Goal: Contribute content

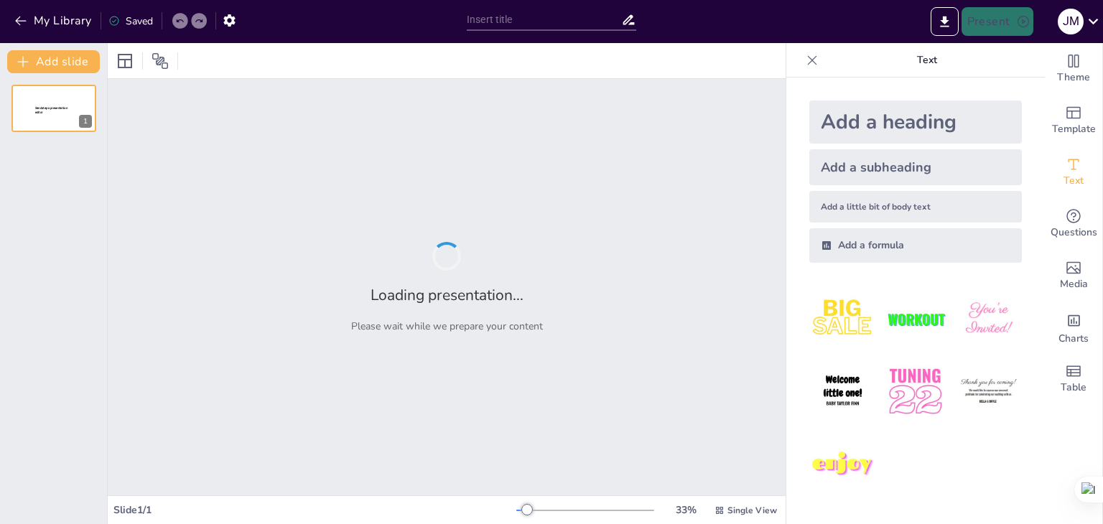
type input "La Plusvalía y su Impacto en las Desigualdades Económicas"
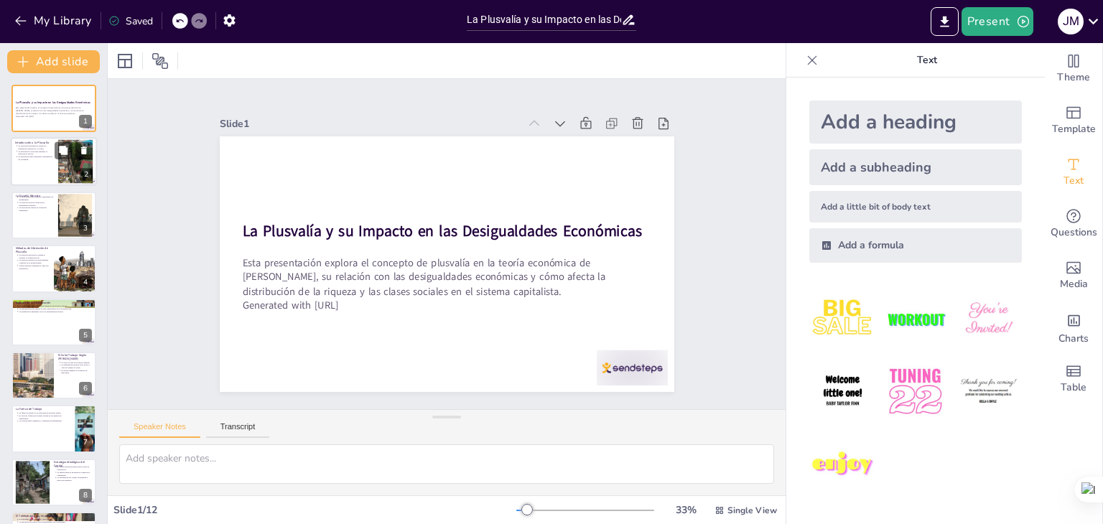
click at [56, 167] on div at bounding box center [54, 162] width 86 height 49
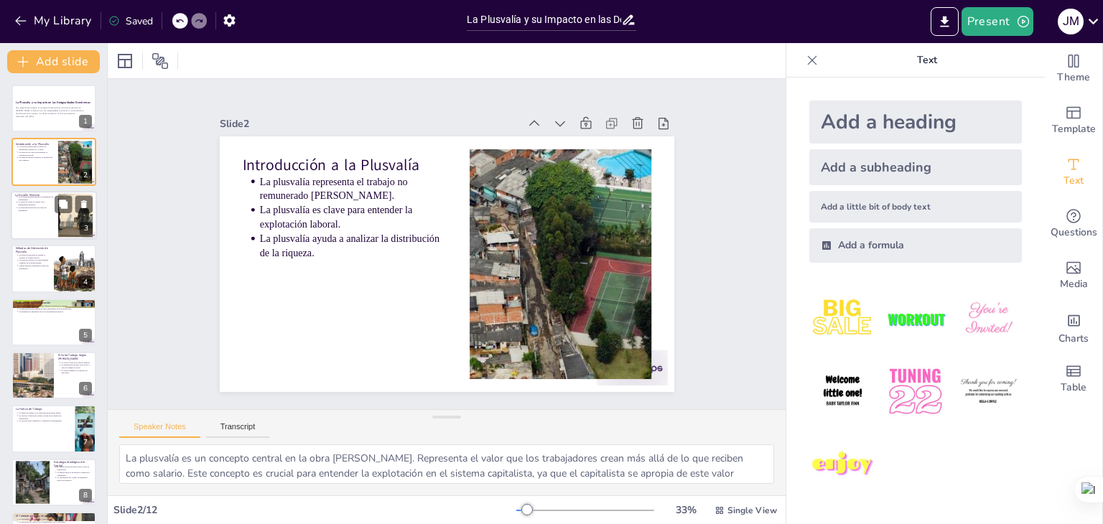
click at [49, 214] on div at bounding box center [54, 215] width 86 height 49
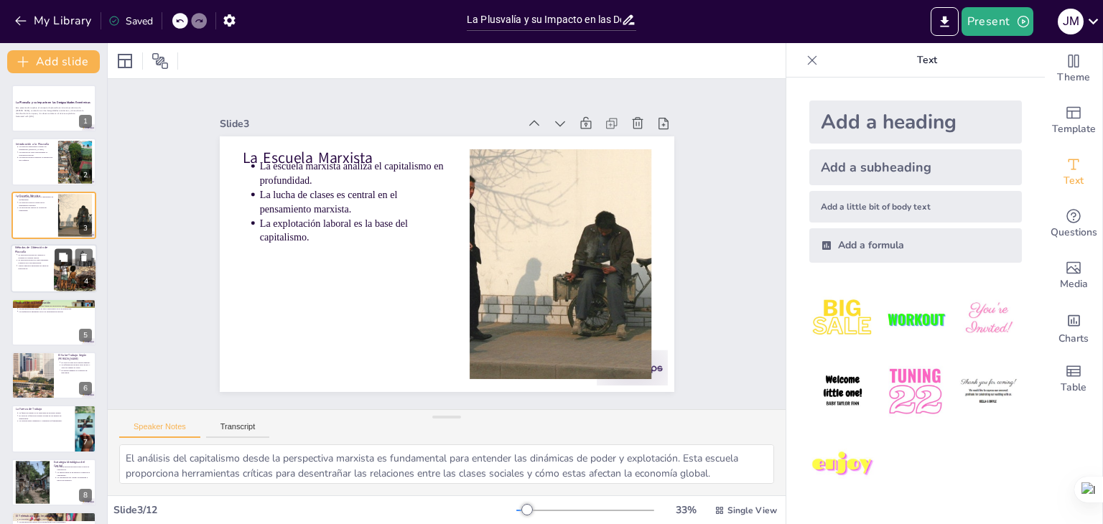
click at [55, 262] on button at bounding box center [63, 257] width 17 height 17
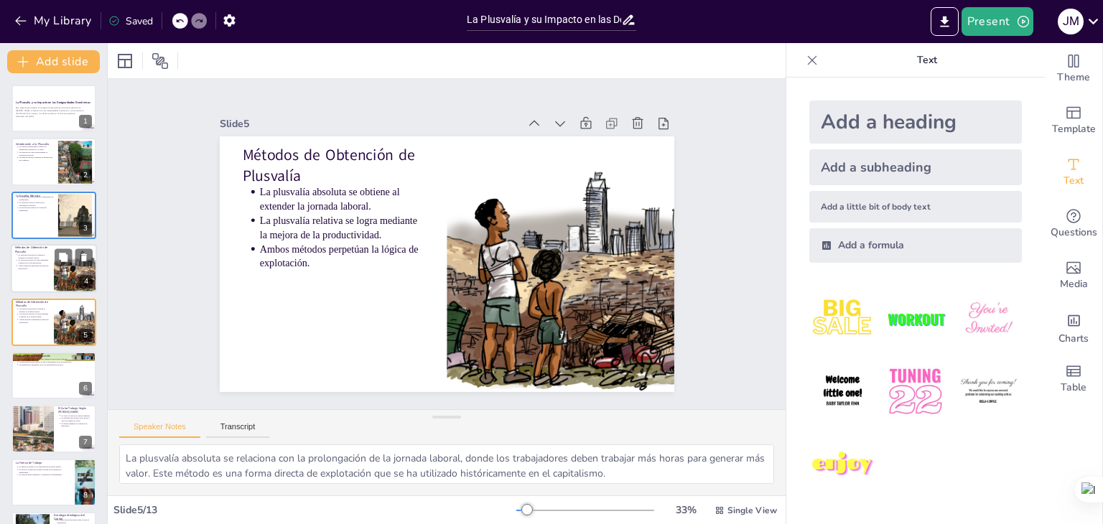
scroll to position [23, 0]
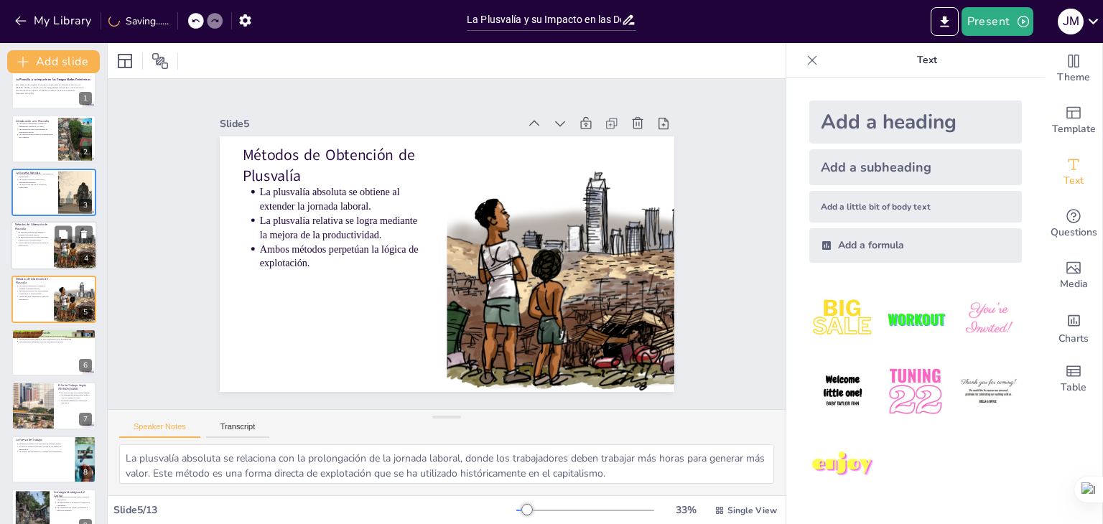
click at [33, 233] on p "La plusvalía absoluta se obtiene al extender la jornada laboral." at bounding box center [34, 233] width 32 height 6
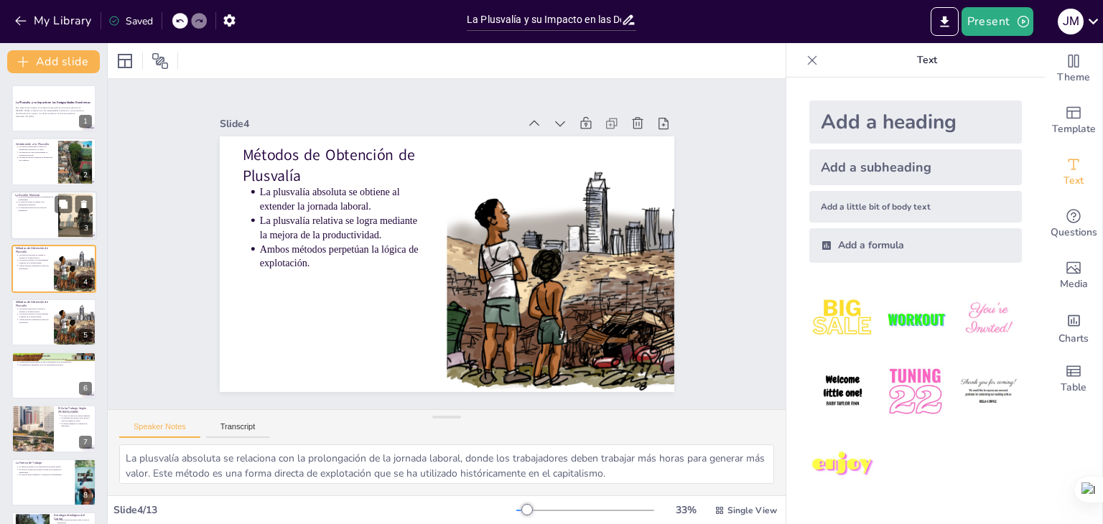
click at [32, 206] on p "La explotación laboral es la base del capitalismo." at bounding box center [36, 209] width 36 height 6
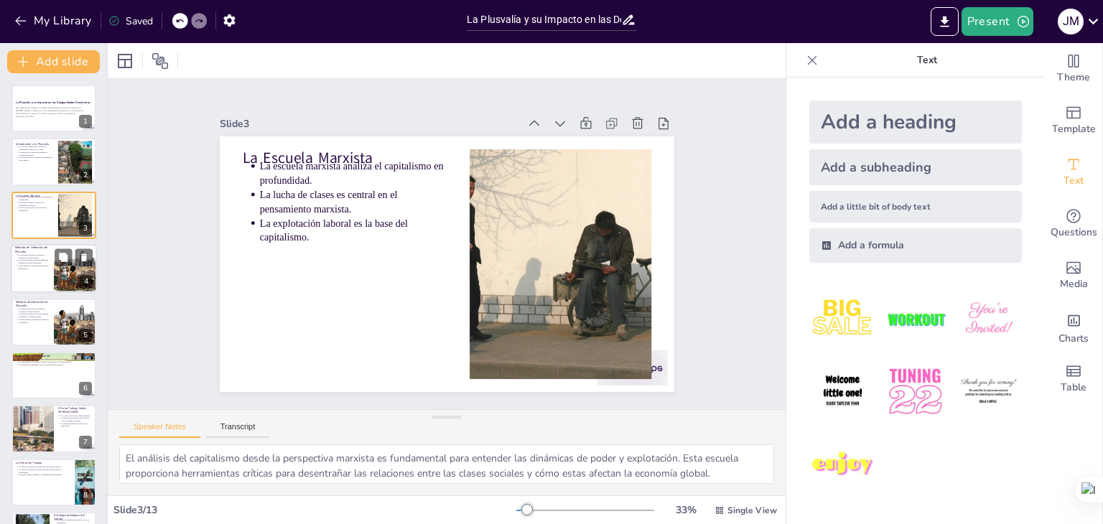
click at [23, 279] on div at bounding box center [54, 268] width 86 height 49
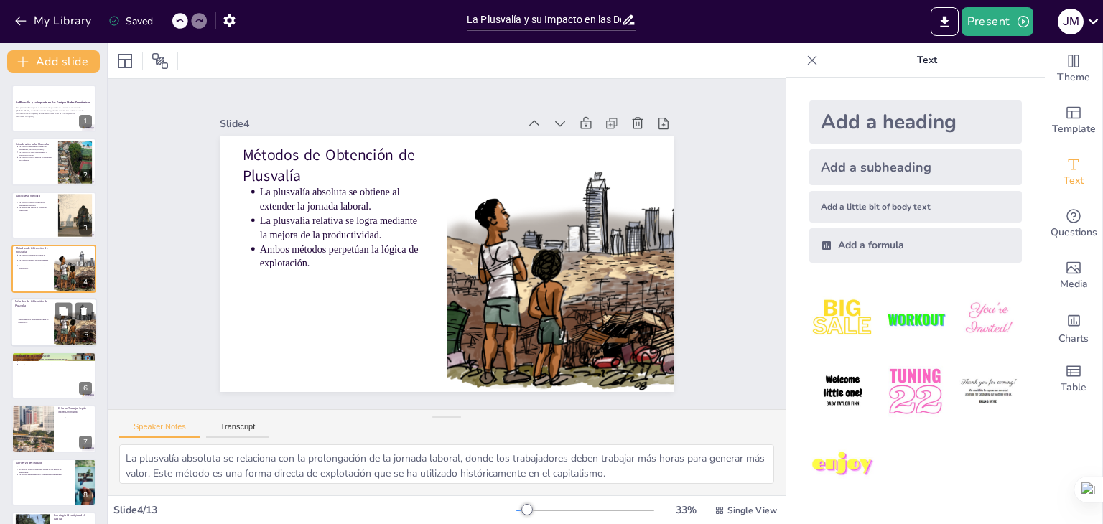
click at [30, 330] on div at bounding box center [54, 322] width 86 height 49
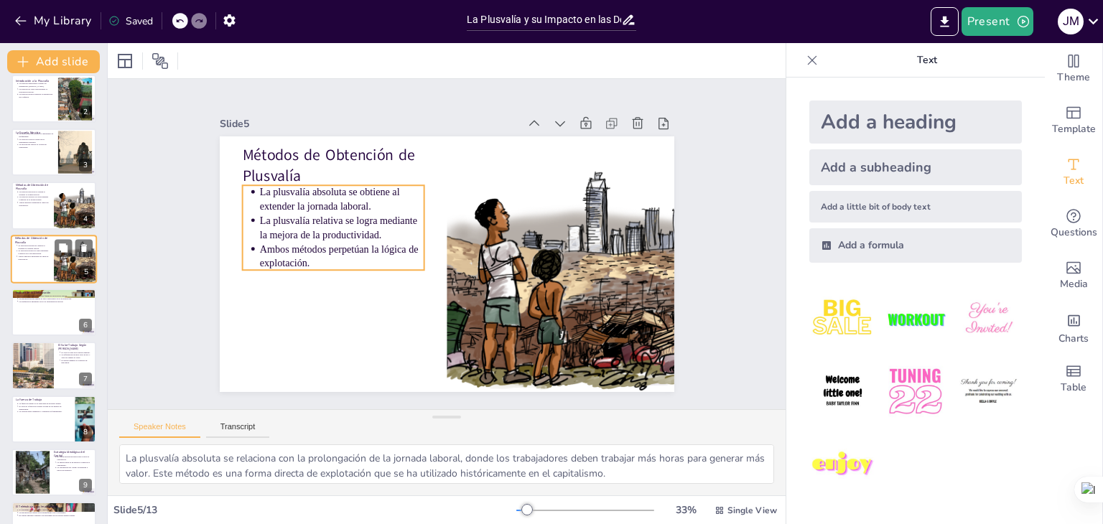
scroll to position [64, 0]
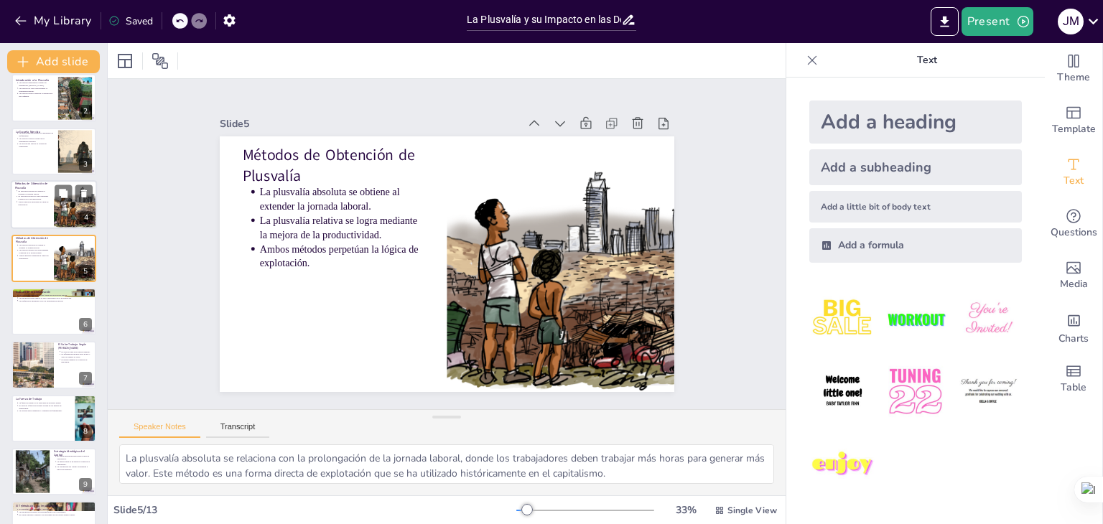
click at [35, 200] on p "Ambos métodos perpetúan la lógica de explotación." at bounding box center [34, 203] width 32 height 6
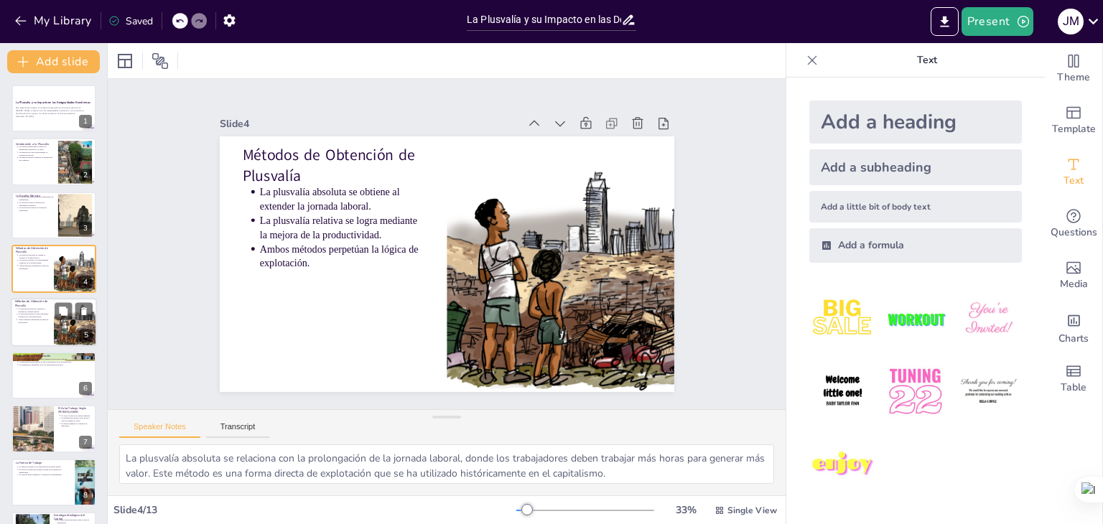
click at [28, 310] on p "La plusvalía absoluta se obtiene al extender la jornada laboral." at bounding box center [34, 310] width 32 height 6
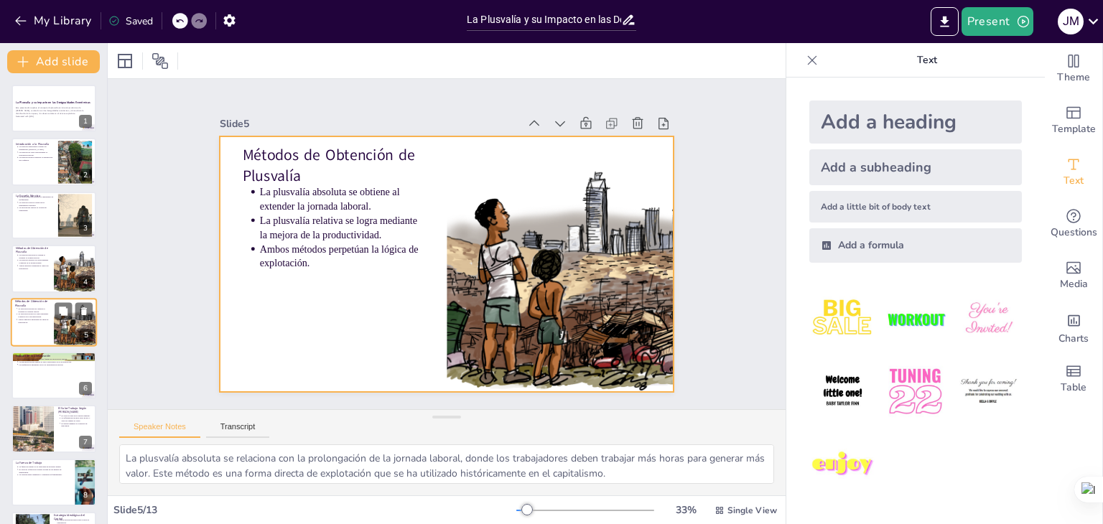
scroll to position [23, 0]
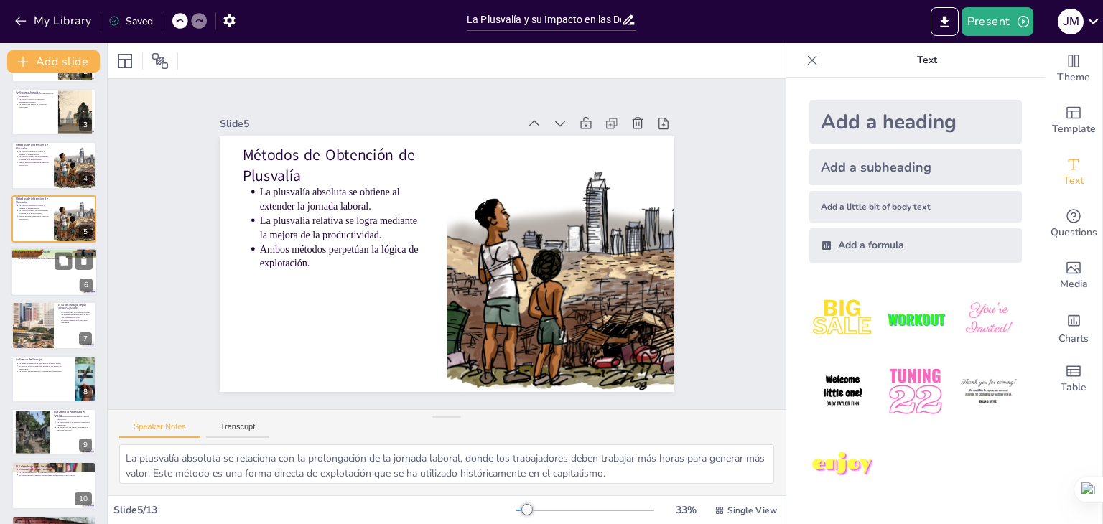
click at [40, 275] on div at bounding box center [54, 272] width 86 height 49
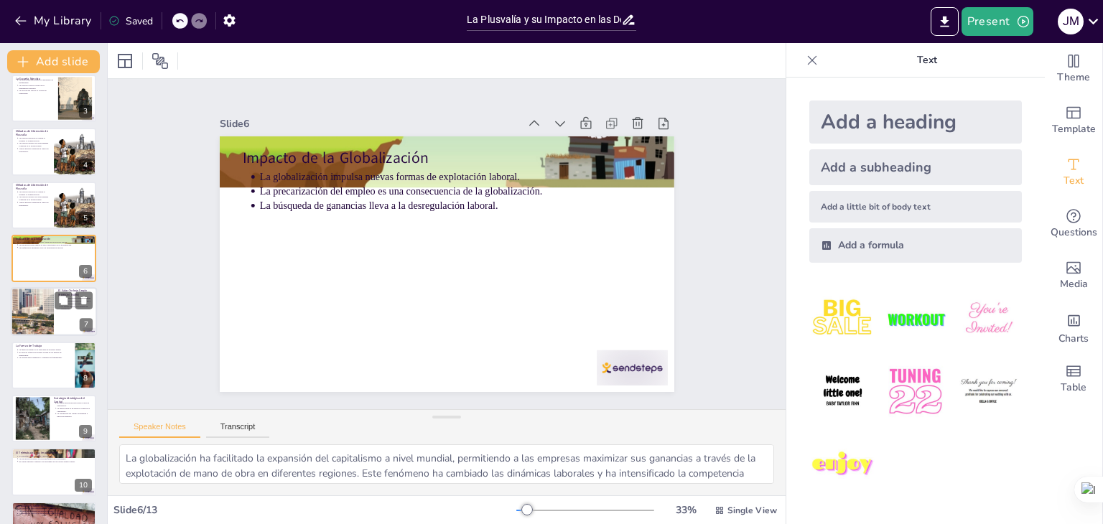
click at [29, 302] on div at bounding box center [32, 312] width 43 height 67
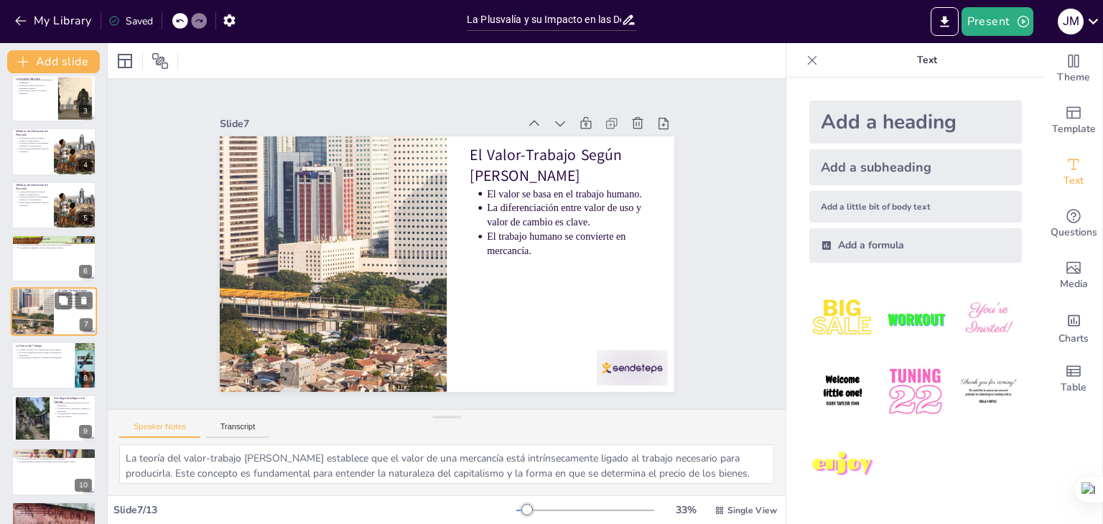
scroll to position [130, 0]
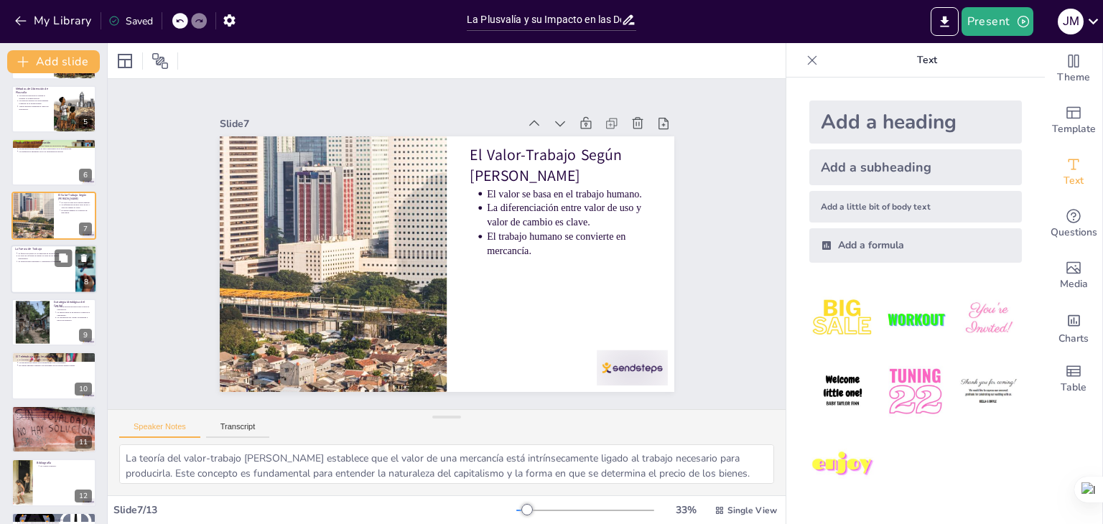
click at [27, 273] on div at bounding box center [54, 269] width 86 height 49
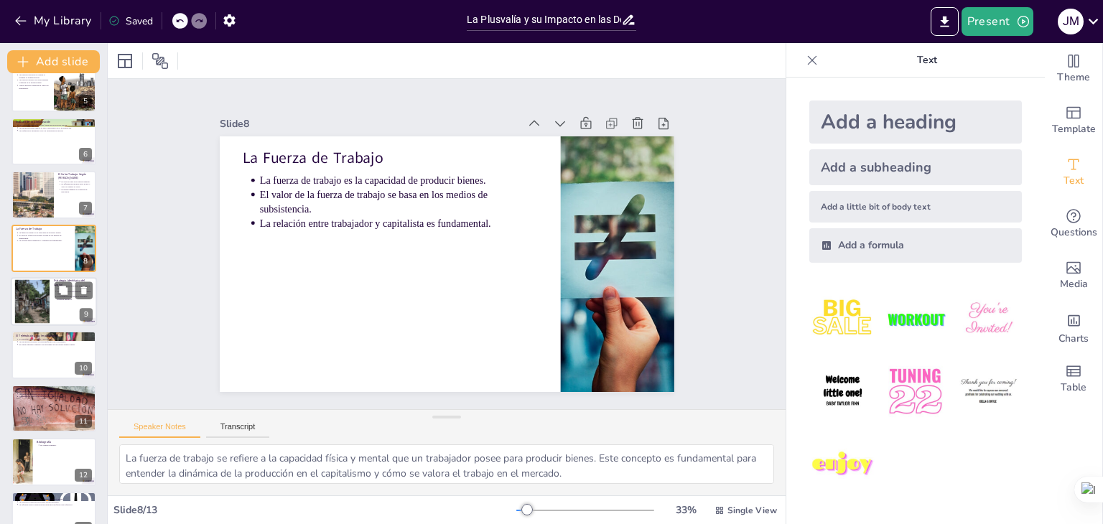
click at [30, 293] on div at bounding box center [31, 302] width 65 height 44
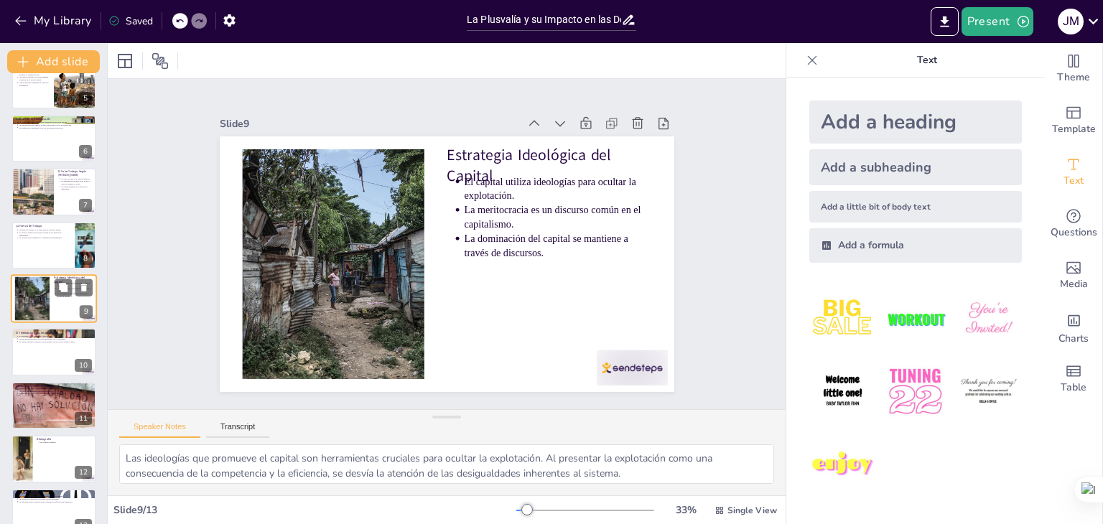
scroll to position [261, 0]
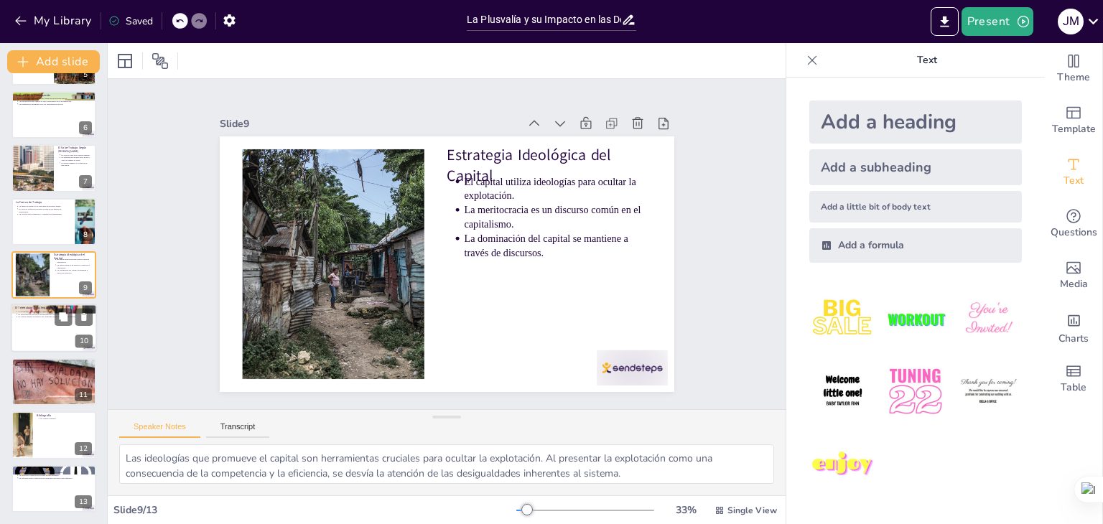
click at [34, 349] on div at bounding box center [54, 328] width 86 height 49
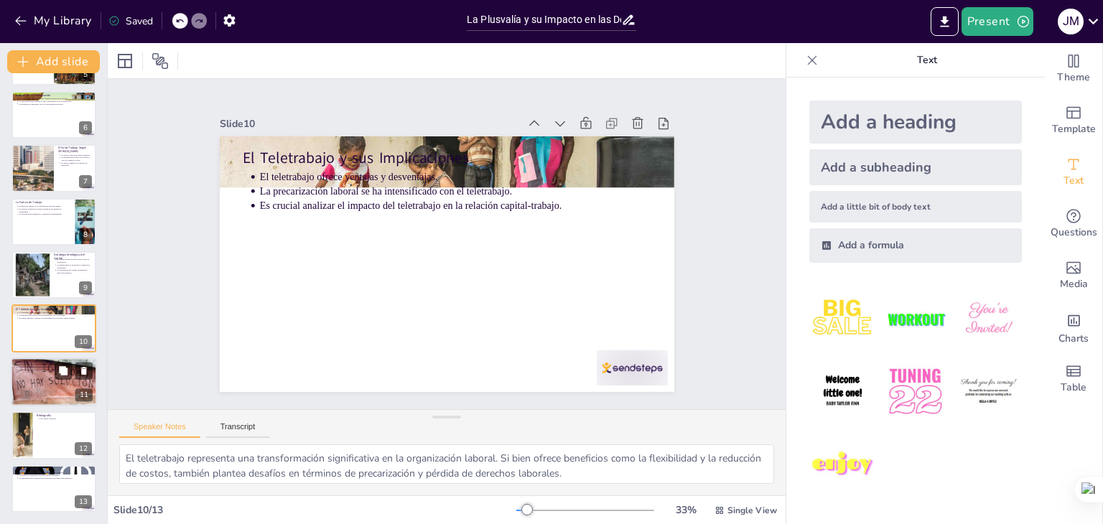
click at [39, 388] on div at bounding box center [54, 381] width 86 height 62
type textarea "La plusvalía es un concepto central en la crítica [PERSON_NAME] al capitalismo.…"
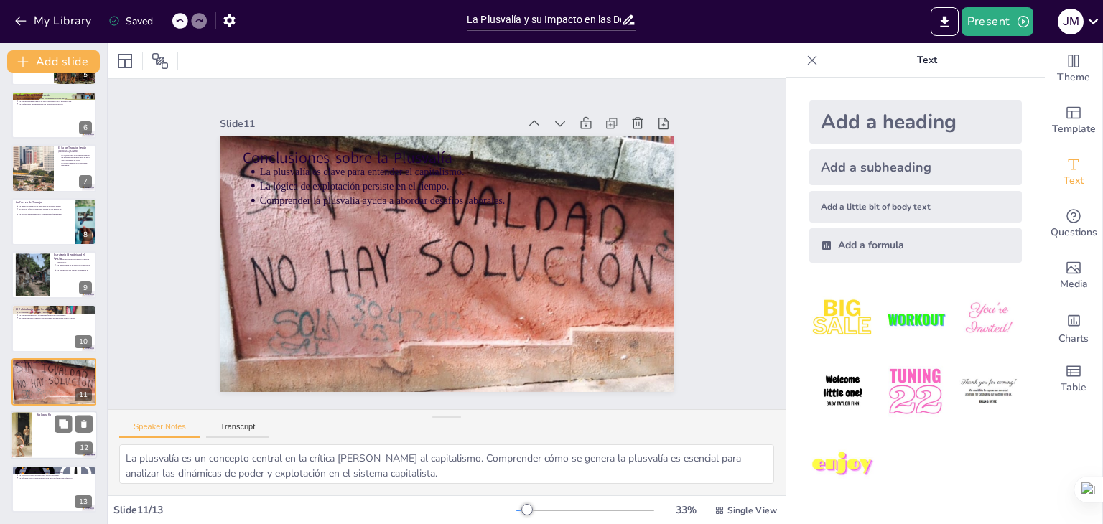
click at [43, 454] on div at bounding box center [54, 435] width 86 height 49
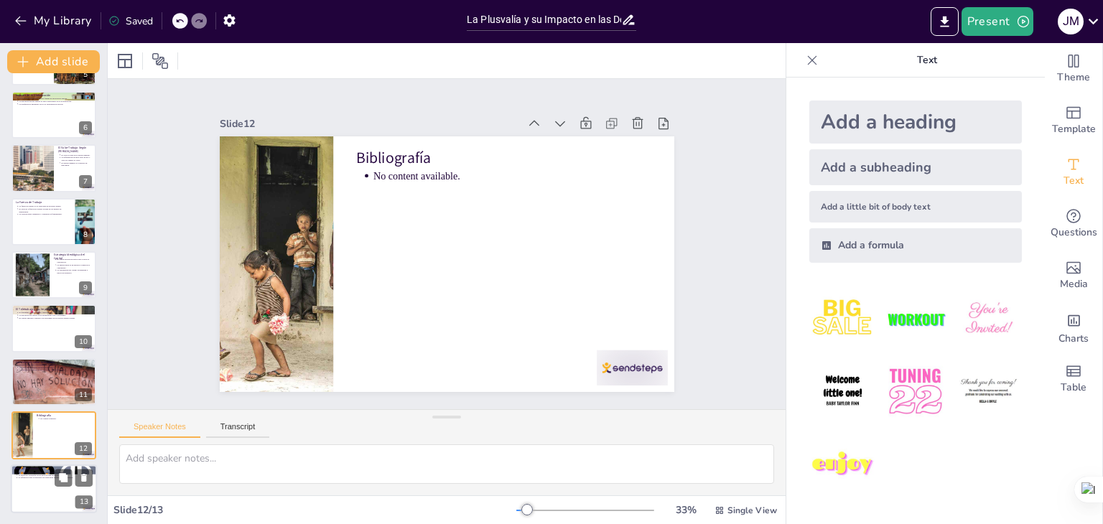
click at [43, 500] on div at bounding box center [54, 489] width 86 height 49
type textarea "Comprender la plusvalía es esencial para impulsar cambios significativos en el …"
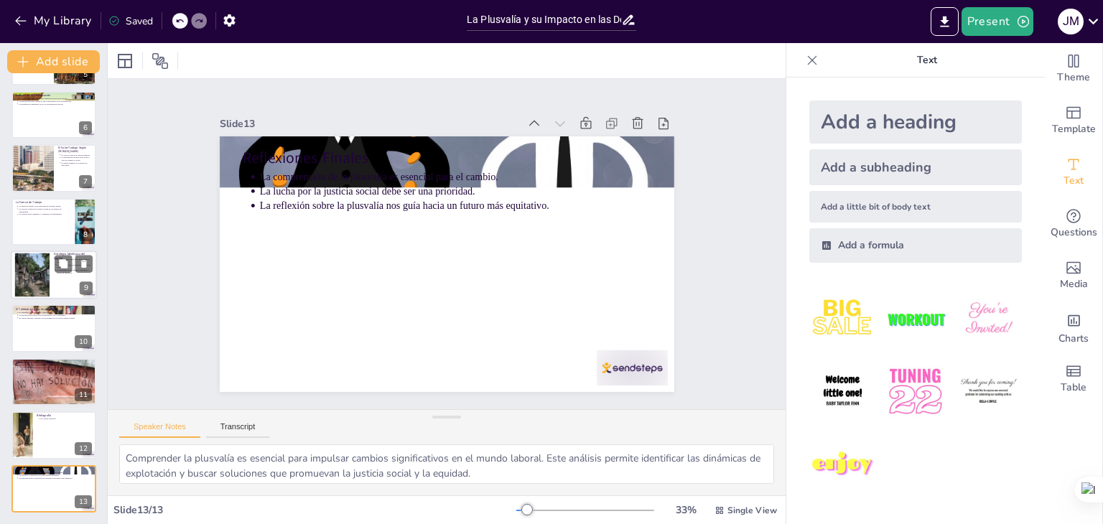
scroll to position [0, 0]
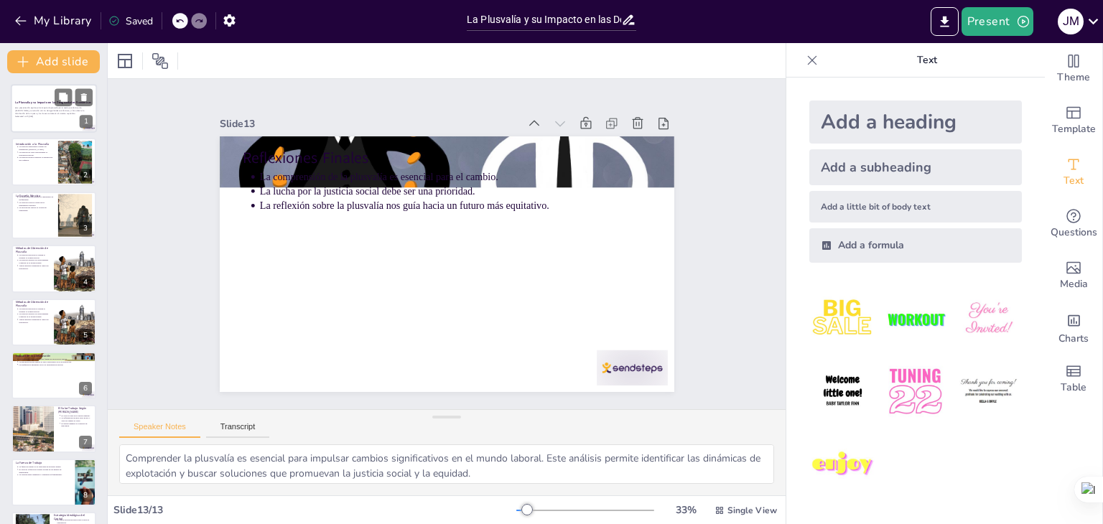
click at [43, 124] on div at bounding box center [54, 108] width 86 height 49
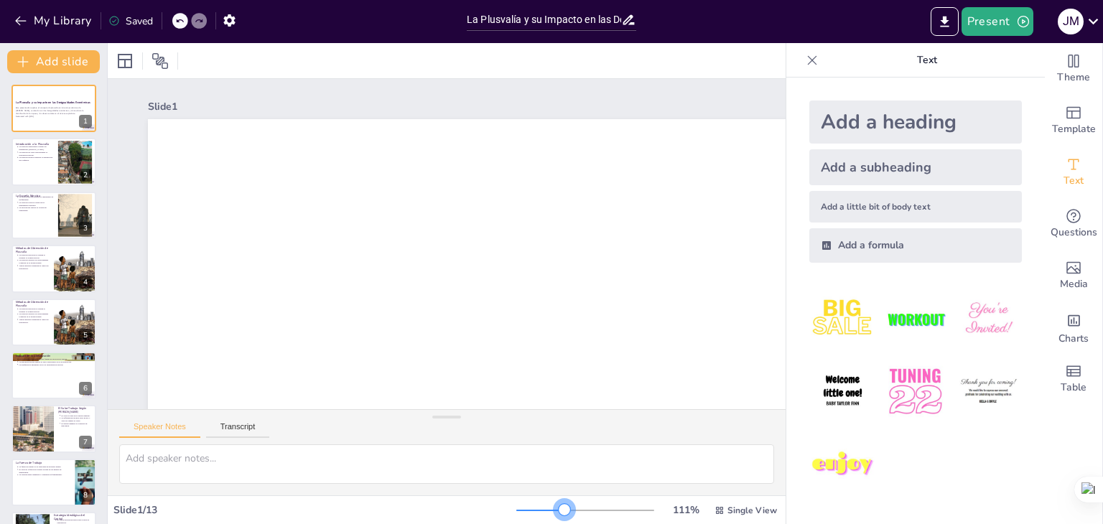
click at [555, 510] on div at bounding box center [585, 510] width 138 height 11
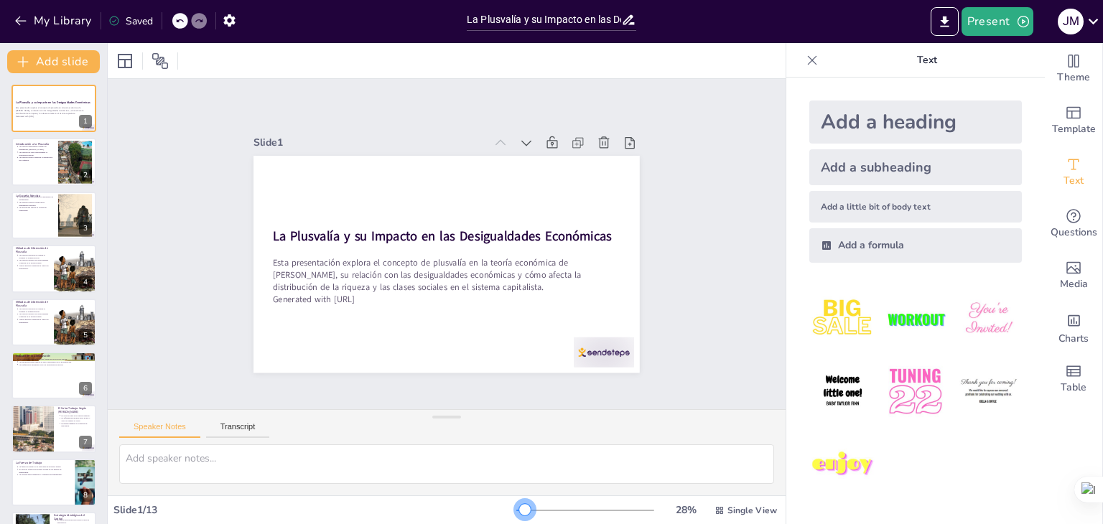
drag, startPoint x: 546, startPoint y: 509, endPoint x: 516, endPoint y: 509, distance: 30.2
click at [516, 510] on div at bounding box center [520, 510] width 9 height 1
click at [29, 164] on div at bounding box center [54, 162] width 86 height 49
type textarea "La plusvalía es un concepto central en la obra [PERSON_NAME]. Representa el val…"
